Goal: Check status: Check status

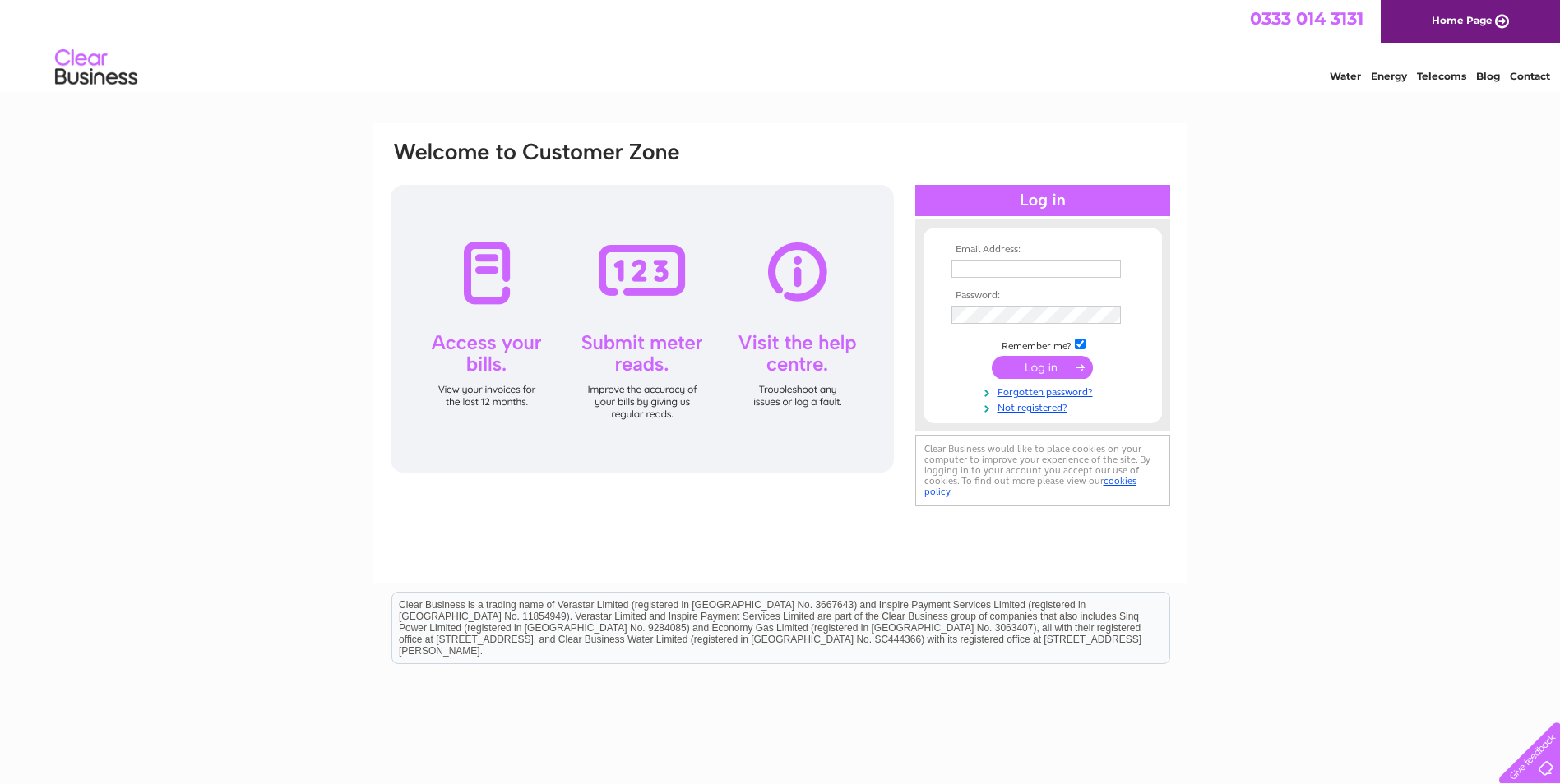
click at [995, 268] on input "text" at bounding box center [1036, 268] width 169 height 18
type input "lesley.blair@itek.co.uk"
click at [993, 335] on td at bounding box center [1042, 333] width 190 height 8
click at [992, 358] on input "submit" at bounding box center [1042, 369] width 101 height 23
click at [1026, 367] on input "submit" at bounding box center [1042, 369] width 101 height 23
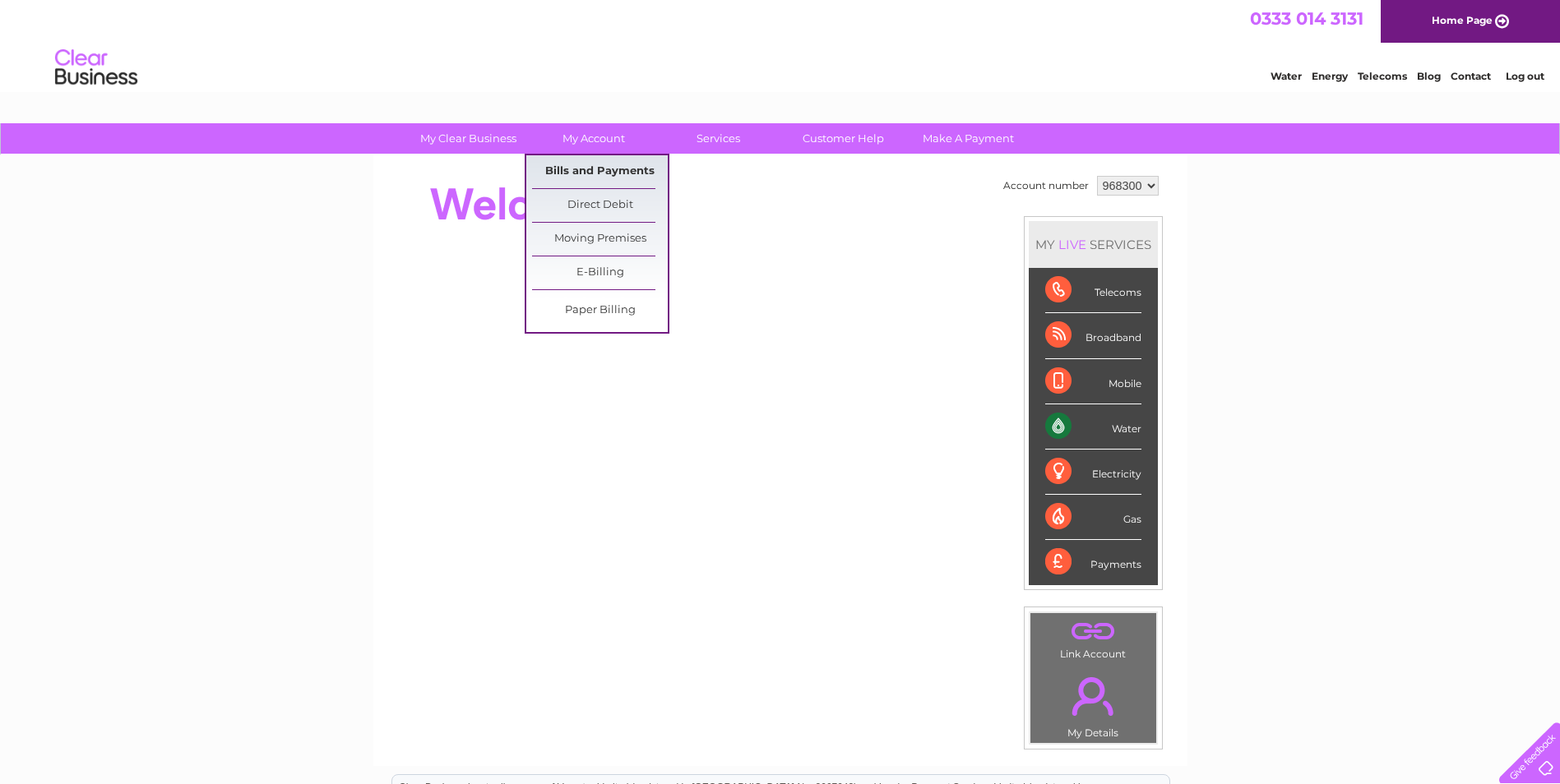
click at [583, 169] on link "Bills and Payments" at bounding box center [600, 171] width 136 height 32
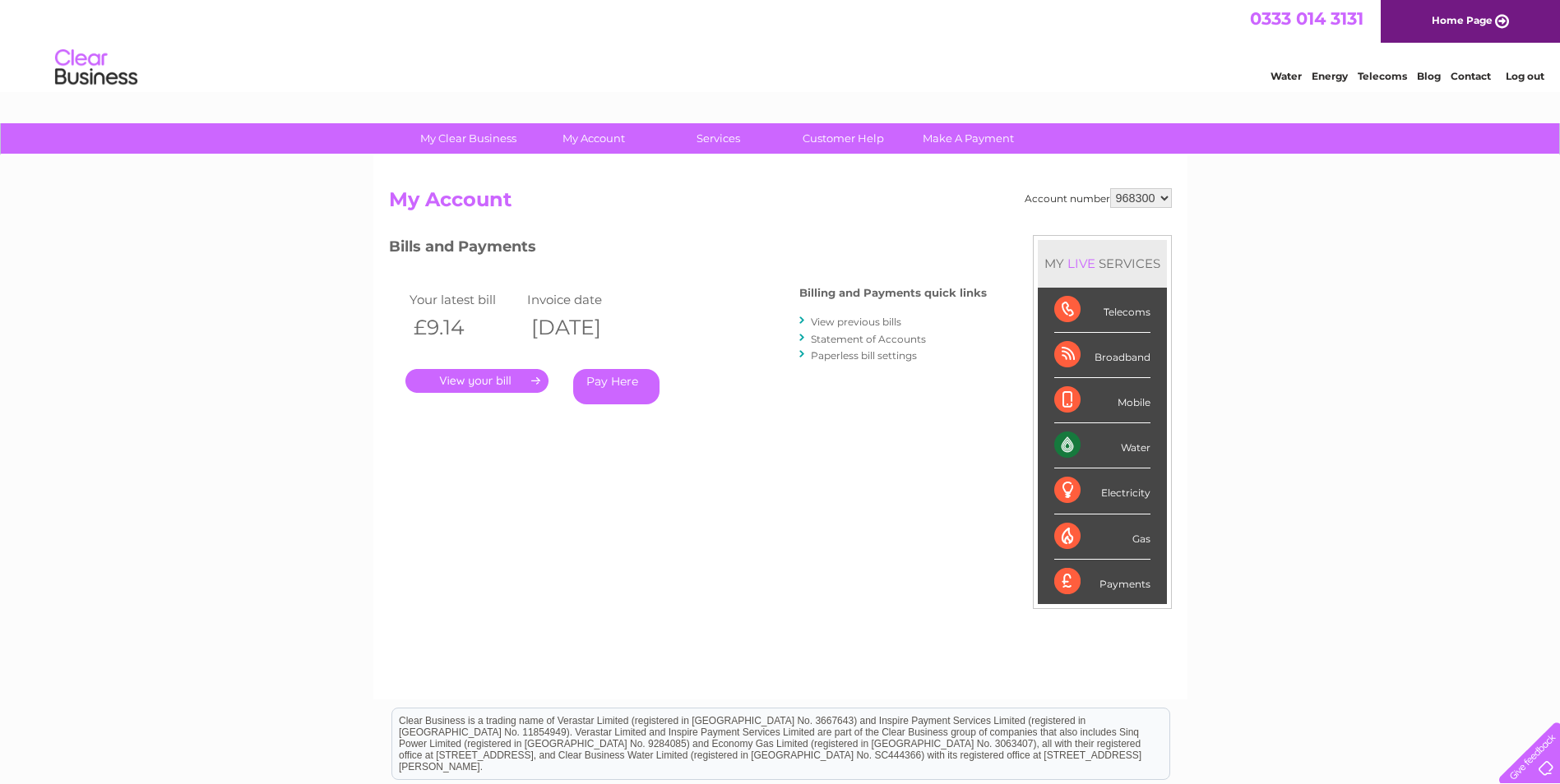
click at [484, 380] on link "." at bounding box center [476, 381] width 143 height 24
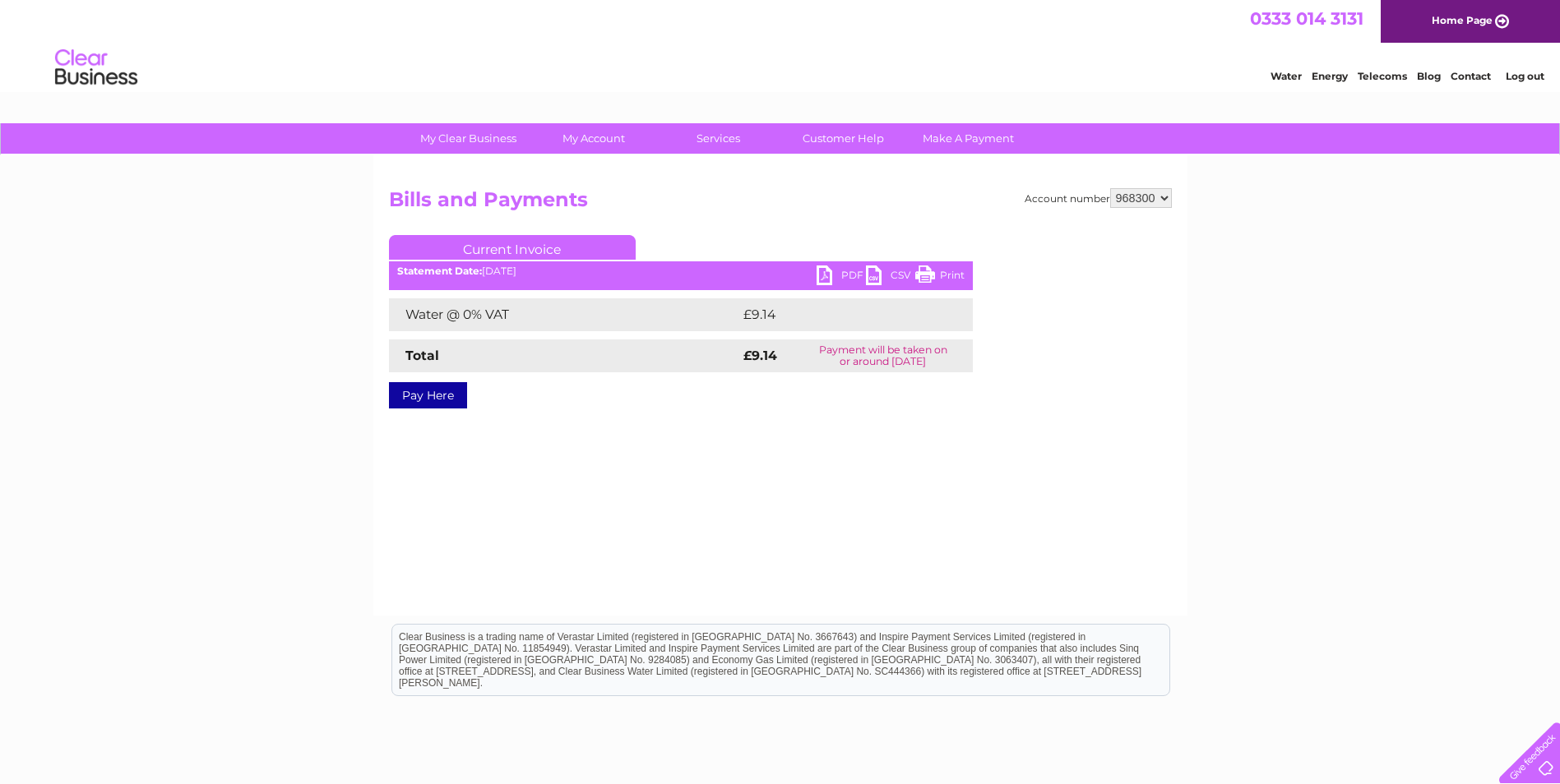
click at [841, 270] on link "PDF" at bounding box center [841, 277] width 49 height 24
